Goal: Complete application form: Complete application form

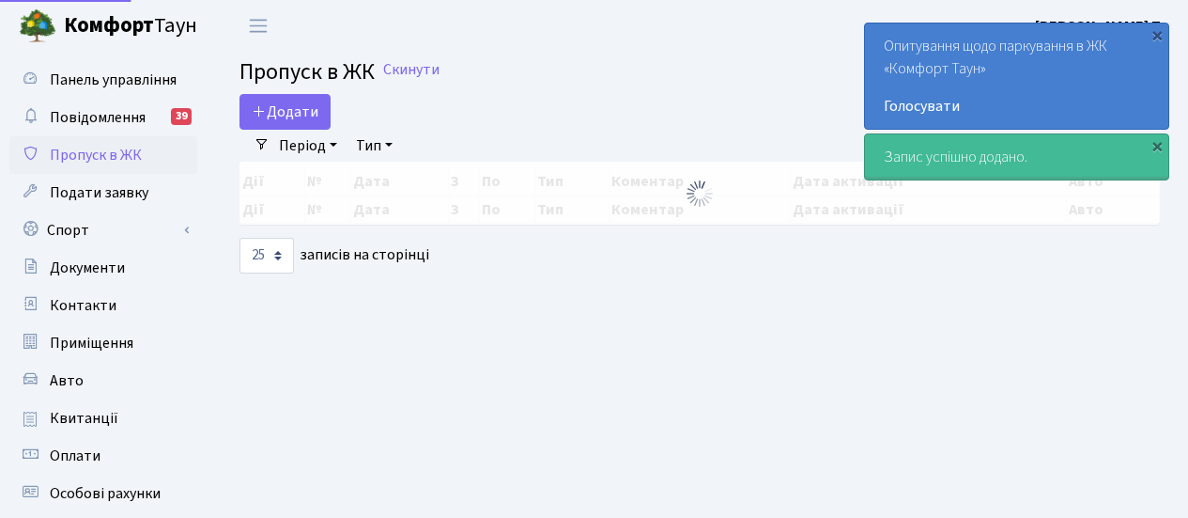
select select "25"
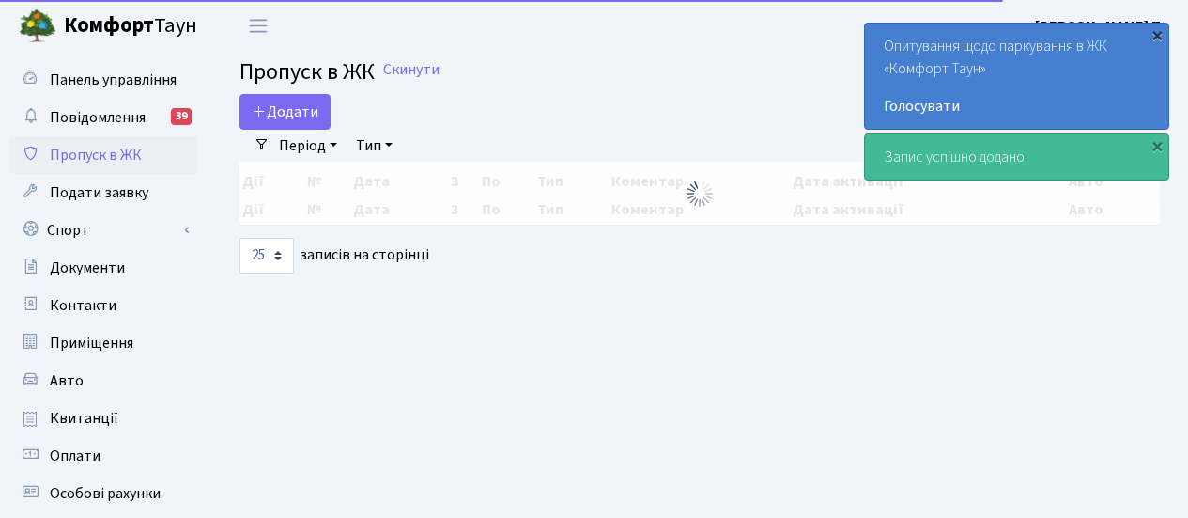
click at [1160, 35] on div "×" at bounding box center [1157, 34] width 19 height 19
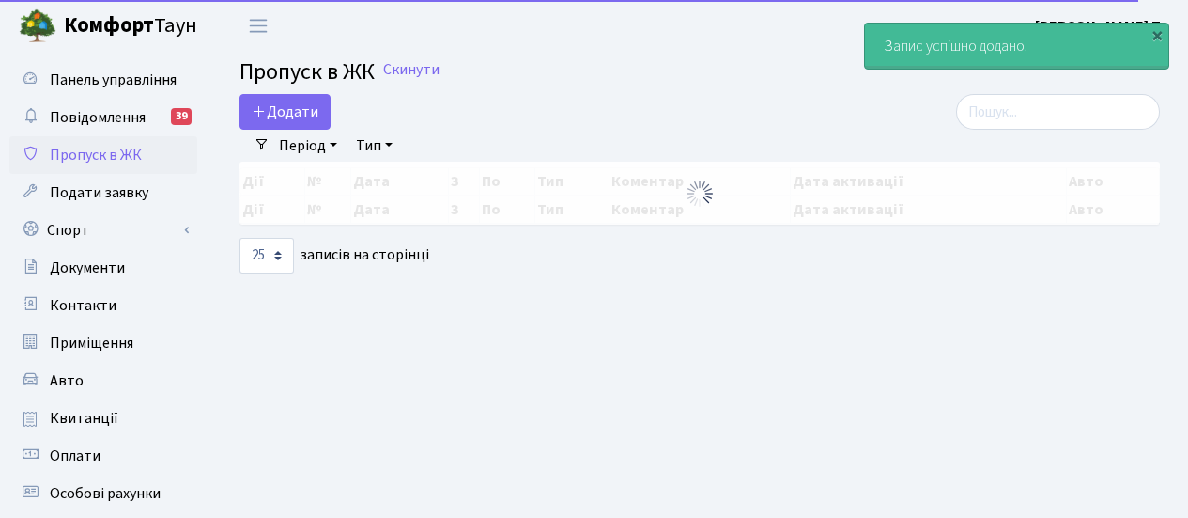
click at [1158, 39] on div "×" at bounding box center [1157, 34] width 19 height 19
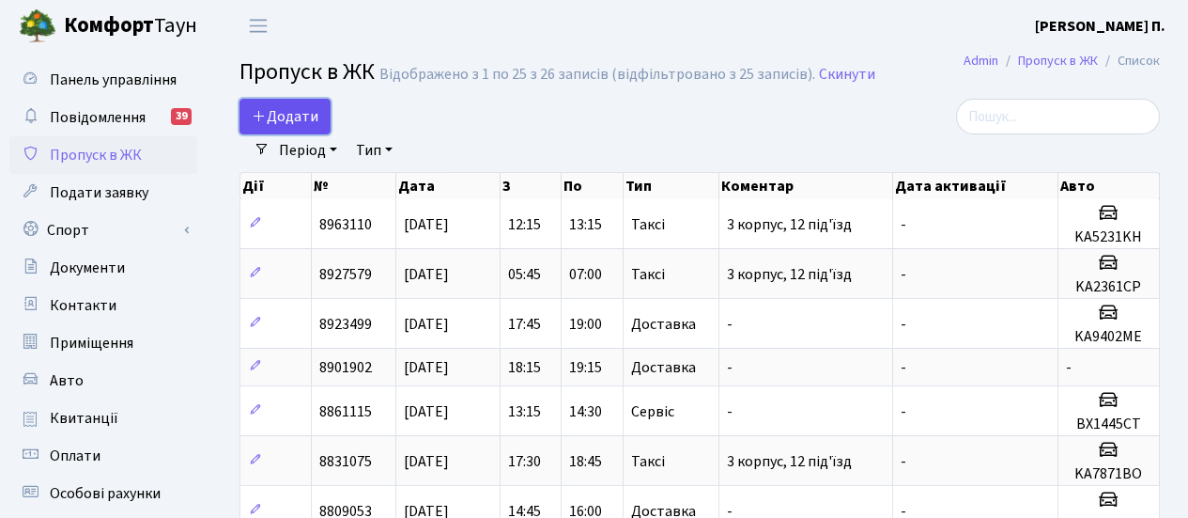
click at [290, 122] on span "Додати" at bounding box center [285, 116] width 67 height 21
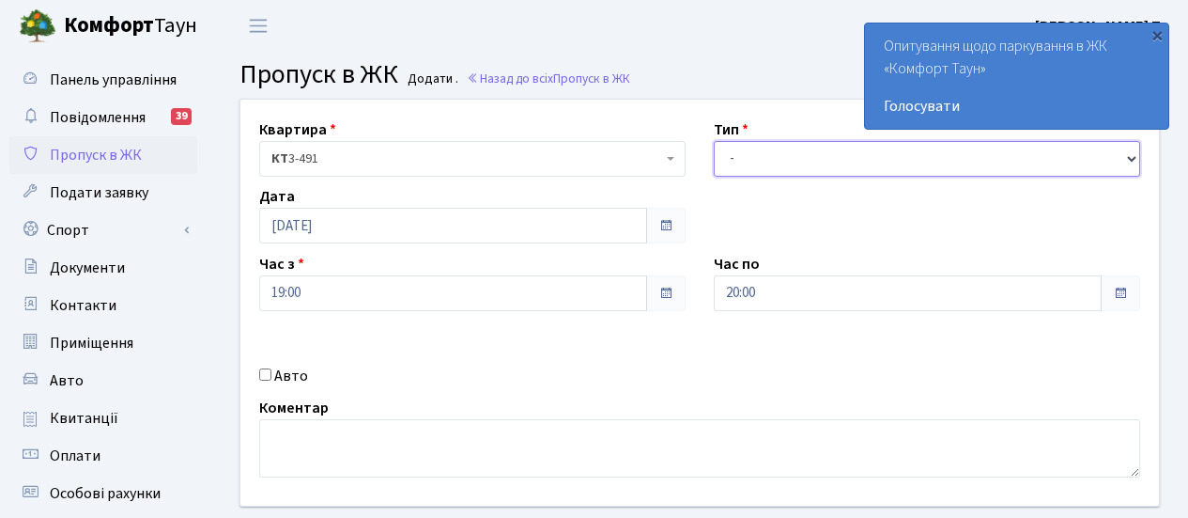
click at [1134, 161] on select "- Доставка Таксі Гості Сервіс" at bounding box center [927, 159] width 426 height 36
select select "2"
click at [714, 141] on select "- Доставка Таксі Гості Сервіс" at bounding box center [927, 159] width 426 height 36
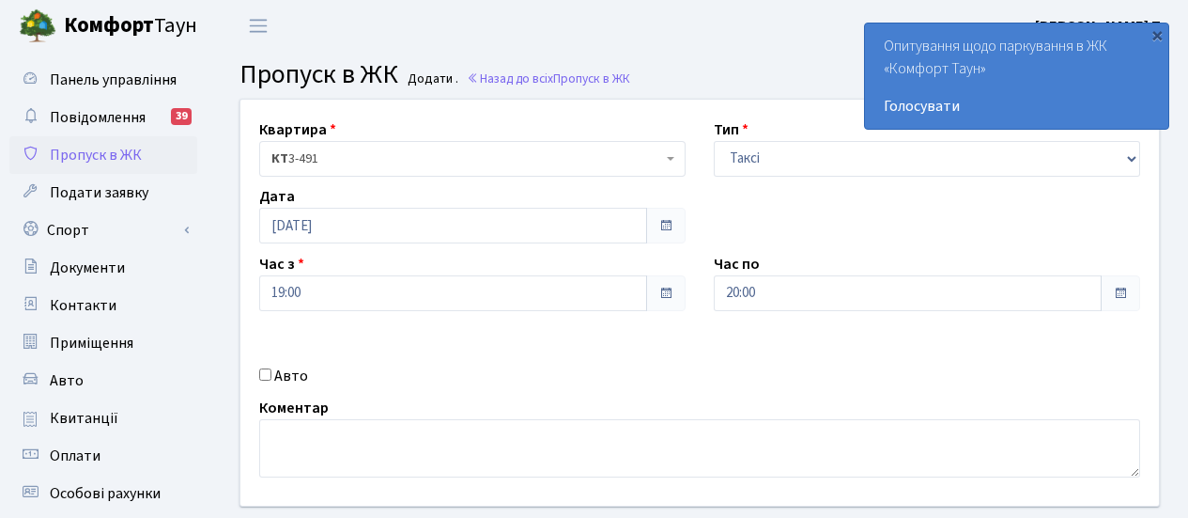
click at [278, 378] on label "Авто" at bounding box center [291, 375] width 34 height 23
click at [271, 378] on input "Авто" at bounding box center [265, 374] width 12 height 12
checkbox input "true"
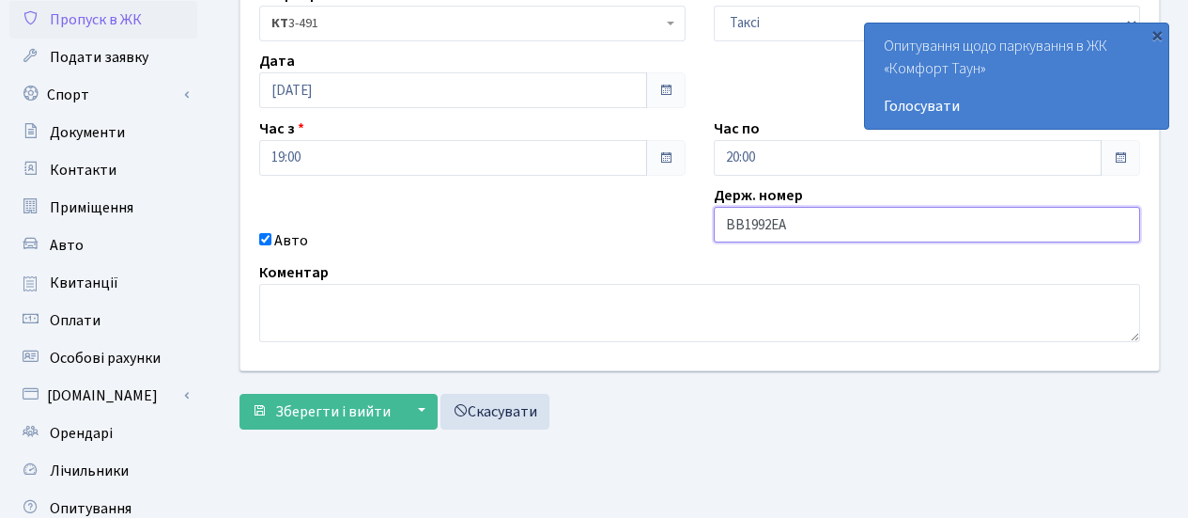
scroll to position [328, 0]
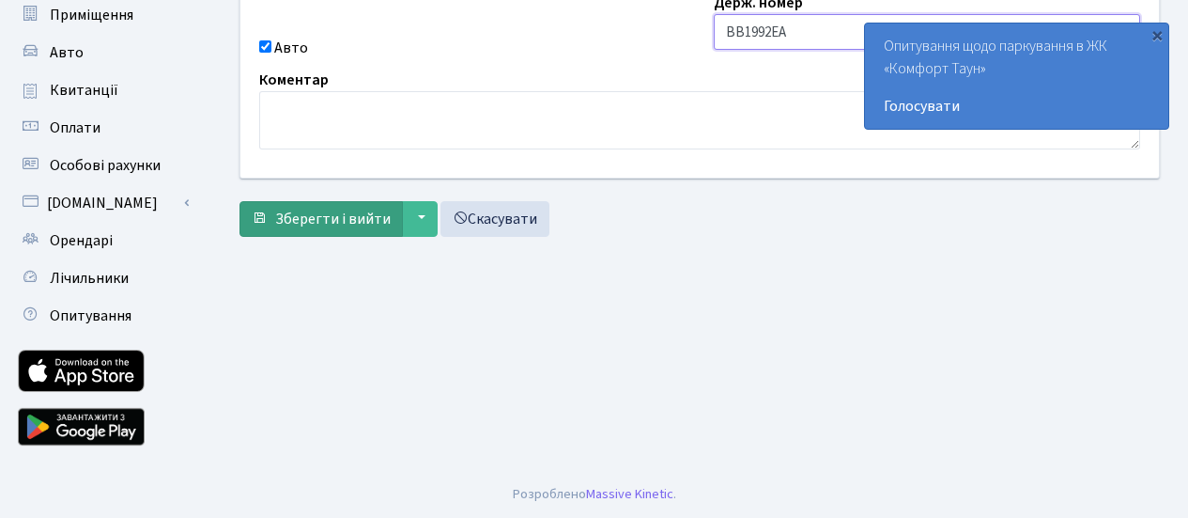
type input "BB1992EA"
click at [343, 220] on span "Зберегти і вийти" at bounding box center [333, 219] width 116 height 21
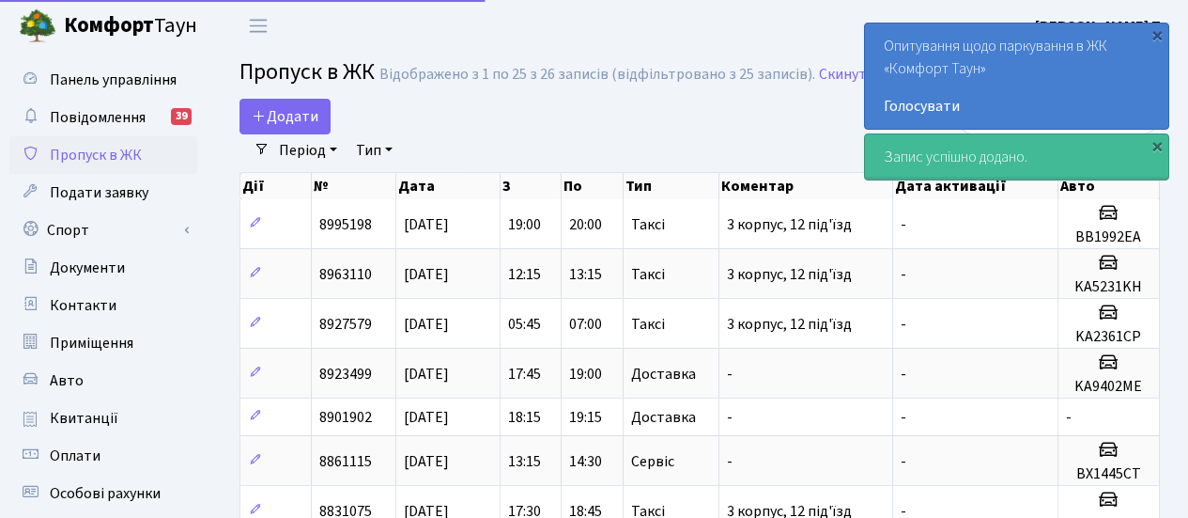
select select "25"
